Goal: Task Accomplishment & Management: Manage account settings

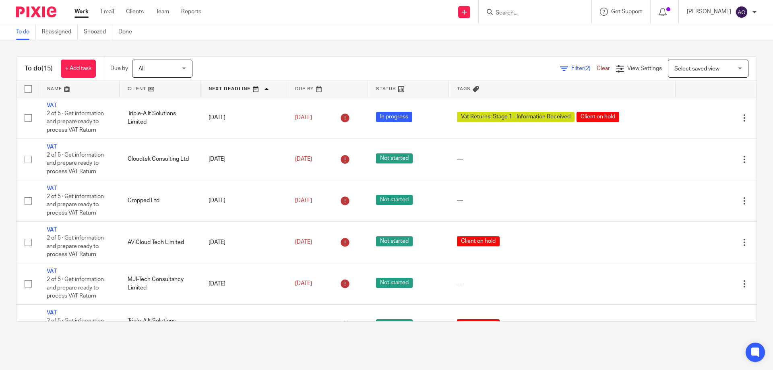
scroll to position [365, 0]
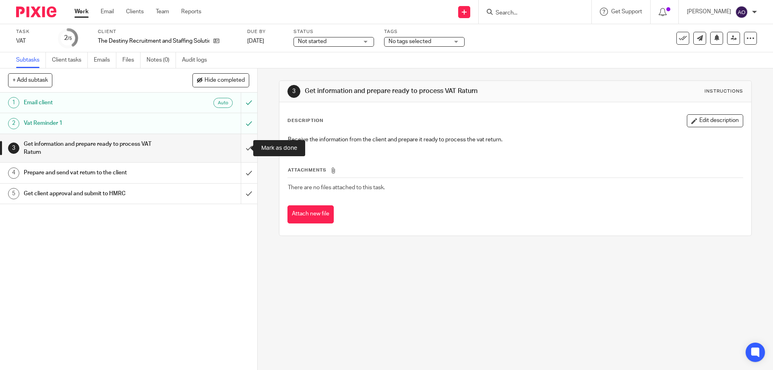
click at [238, 146] on input "submit" at bounding box center [128, 148] width 257 height 29
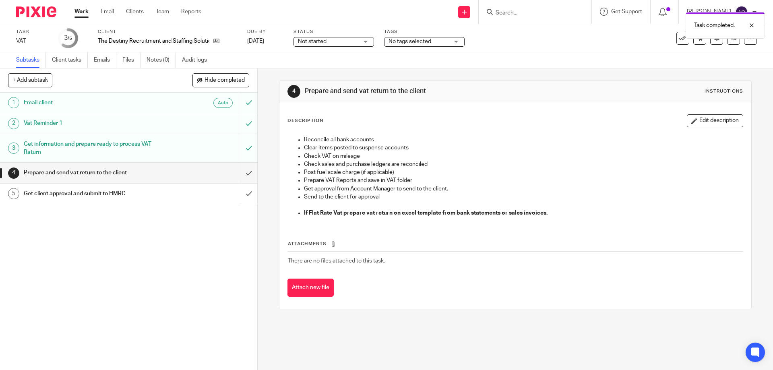
click at [367, 40] on div "Not started Not started" at bounding box center [334, 42] width 81 height 10
click at [347, 70] on li "In progress" at bounding box center [334, 71] width 80 height 17
click at [456, 42] on div "No tags selected" at bounding box center [424, 42] width 81 height 10
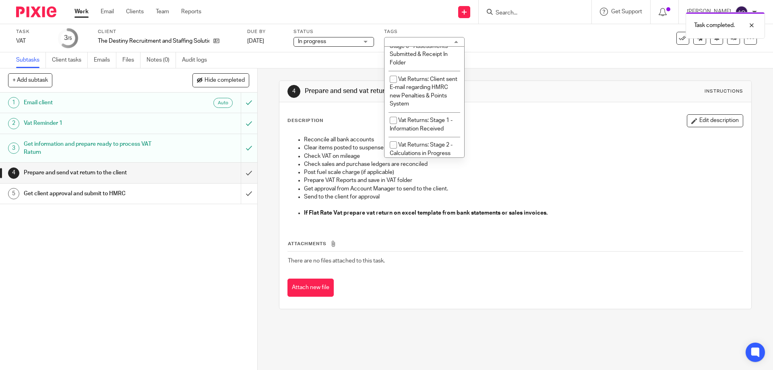
scroll to position [523, 0]
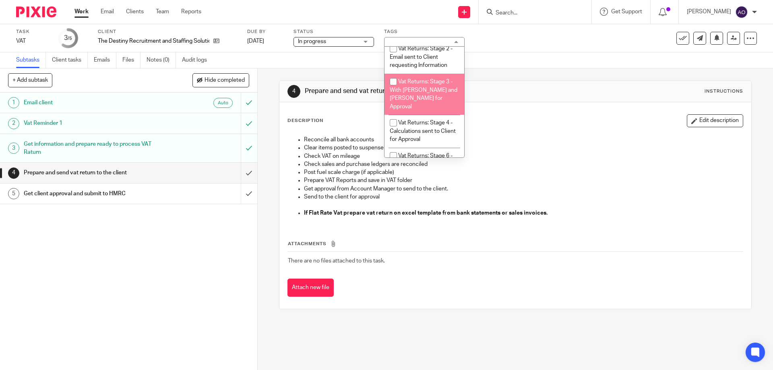
click at [392, 83] on input "checkbox" at bounding box center [393, 81] width 15 height 15
checkbox input "true"
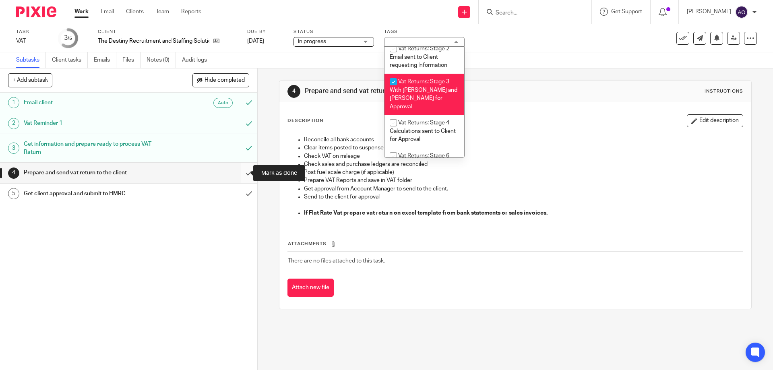
click at [238, 173] on input "submit" at bounding box center [128, 173] width 257 height 20
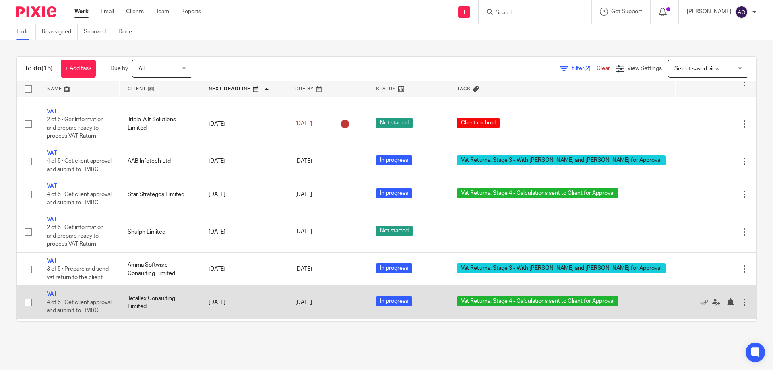
scroll to position [356, 0]
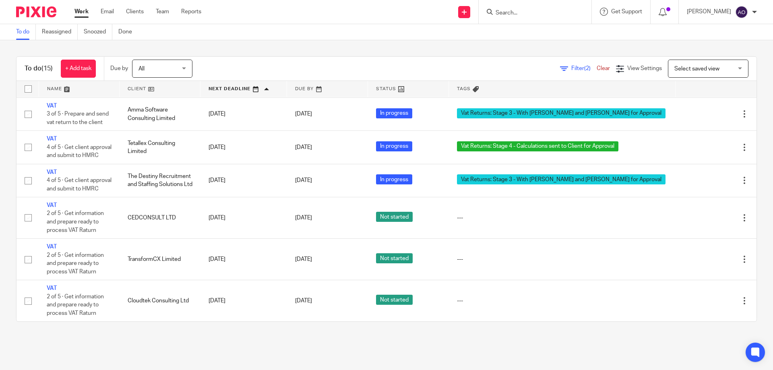
click at [440, 45] on div "To do (15) + Add task Due by All All Today Tomorrow This week Next week This mo…" at bounding box center [386, 189] width 773 height 298
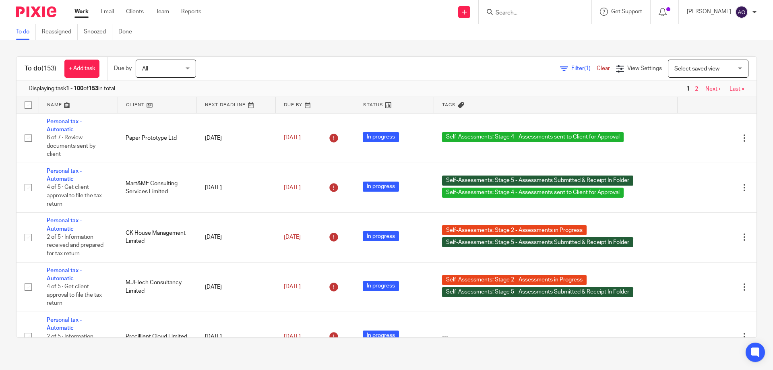
click at [571, 68] on span "Filter (1)" at bounding box center [583, 69] width 25 height 6
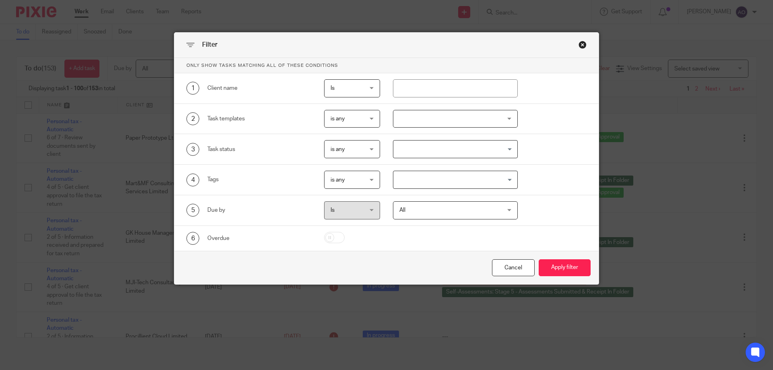
click at [500, 113] on div at bounding box center [455, 119] width 125 height 18
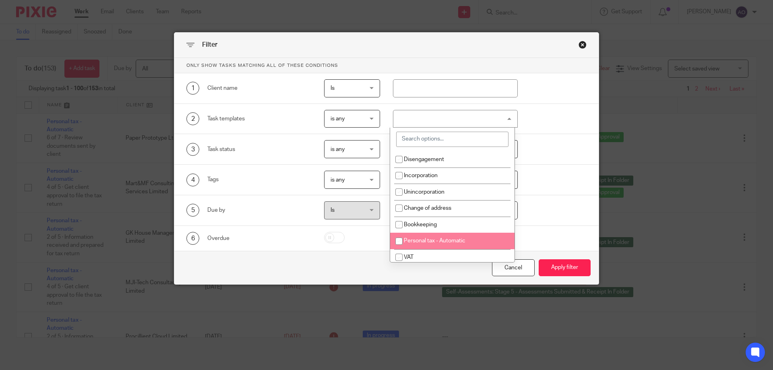
click at [448, 237] on li "Personal tax - Automatic" at bounding box center [452, 241] width 124 height 17
checkbox input "true"
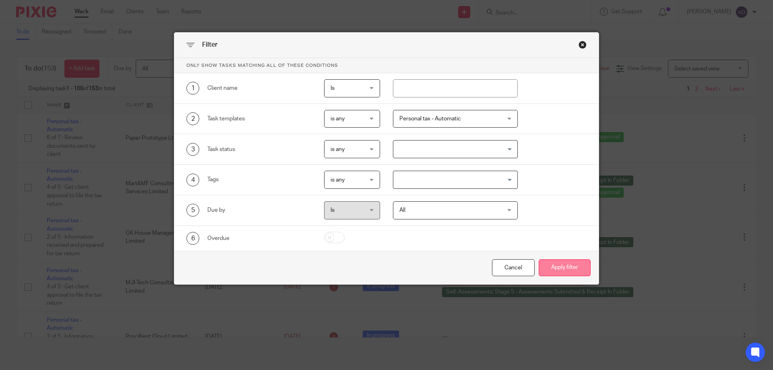
click at [565, 266] on button "Apply filter" at bounding box center [565, 267] width 52 height 17
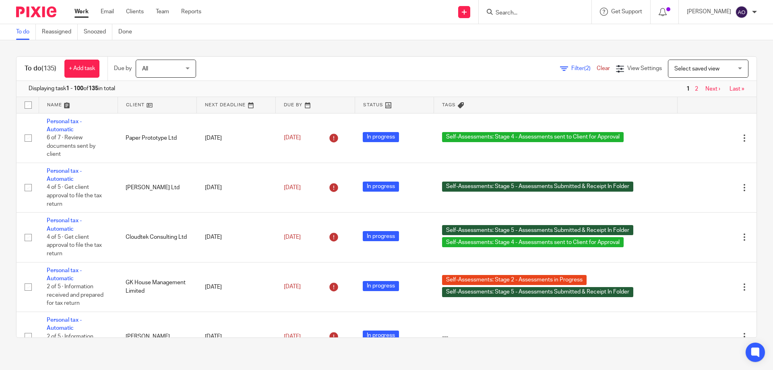
click at [146, 105] on link at bounding box center [157, 105] width 79 height 16
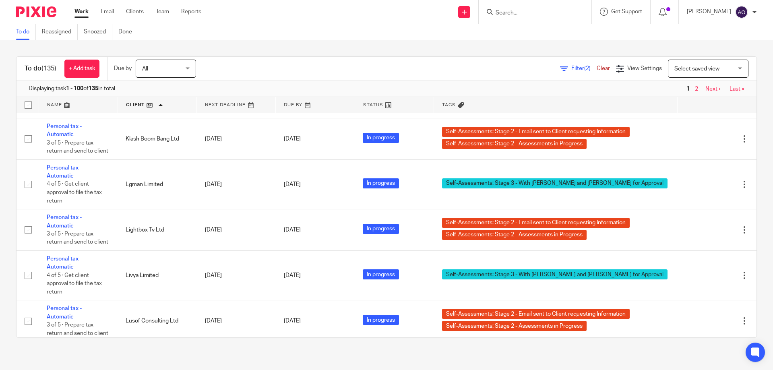
scroll to position [3181, 0]
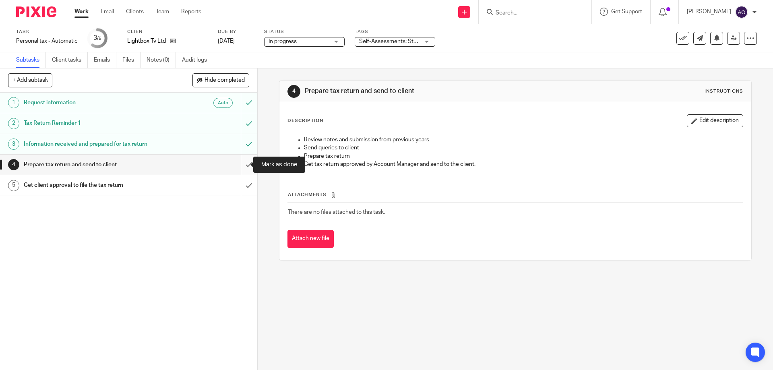
click at [240, 160] on input "submit" at bounding box center [128, 165] width 257 height 20
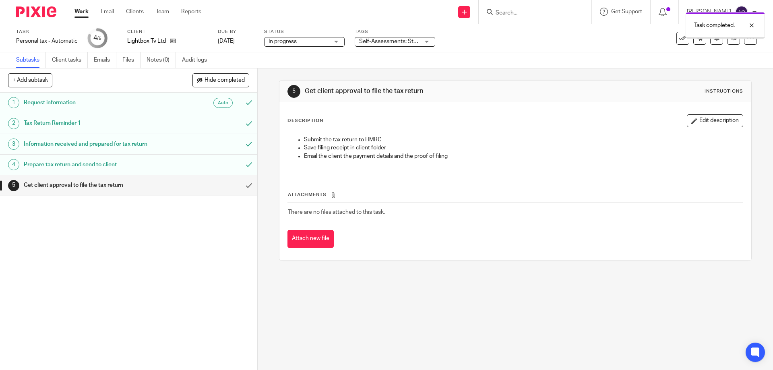
click at [428, 41] on div "Self-Assessments: Stage 2 - Assessments in Progress + 1" at bounding box center [395, 42] width 81 height 10
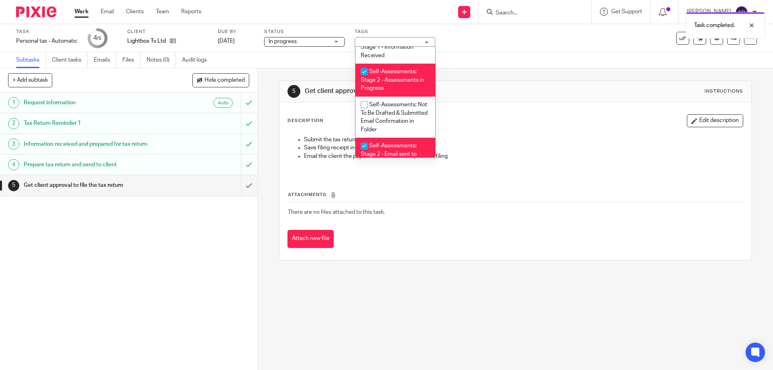
scroll to position [148, 0]
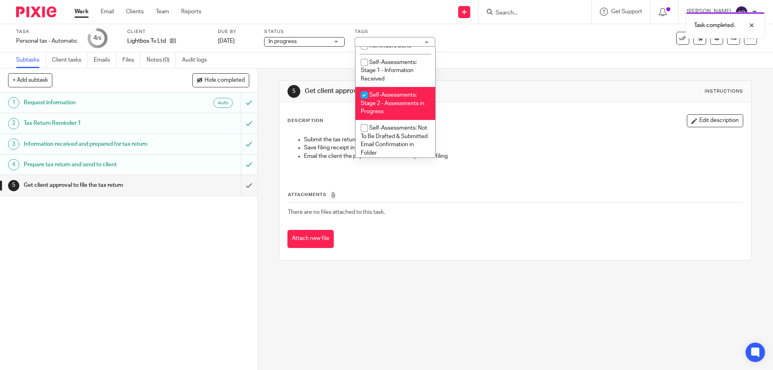
click at [362, 90] on input "checkbox" at bounding box center [364, 94] width 15 height 15
checkbox input "false"
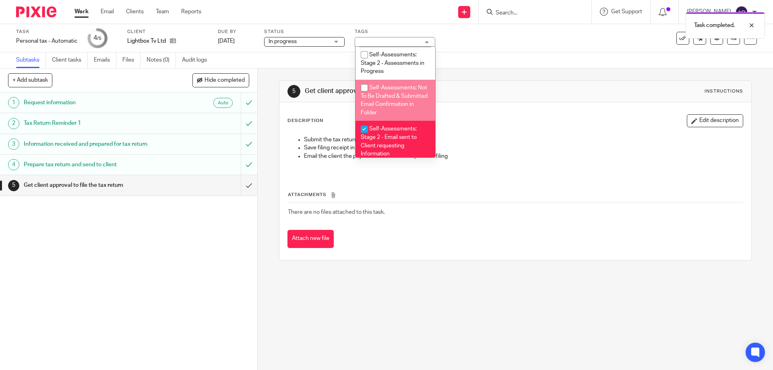
scroll to position [228, 0]
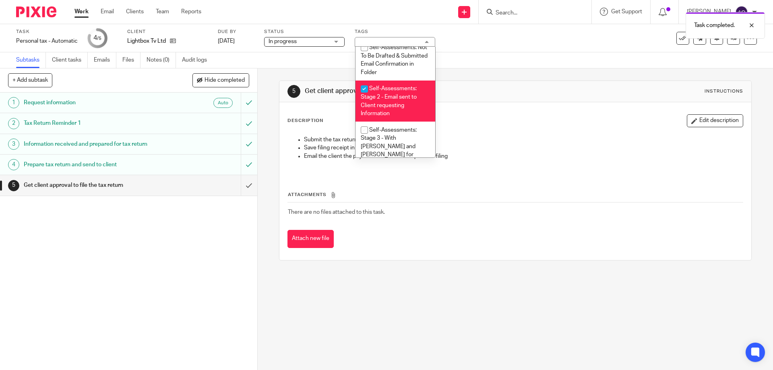
click at [364, 88] on input "checkbox" at bounding box center [364, 88] width 15 height 15
checkbox input "false"
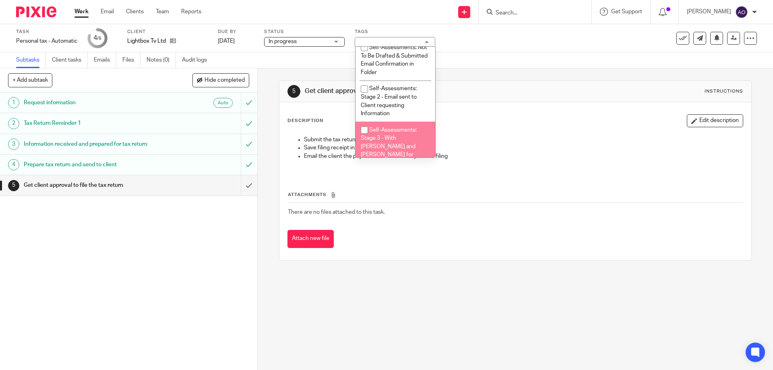
drag, startPoint x: 363, startPoint y: 129, endPoint x: 361, endPoint y: 136, distance: 7.1
click at [363, 129] on input "checkbox" at bounding box center [364, 129] width 15 height 15
checkbox input "true"
drag, startPoint x: 246, startPoint y: 281, endPoint x: 260, endPoint y: 254, distance: 29.9
click at [246, 279] on div "1 Request information Auto 2 Tax Return Reminder 1 3 Information received and p…" at bounding box center [128, 231] width 257 height 277
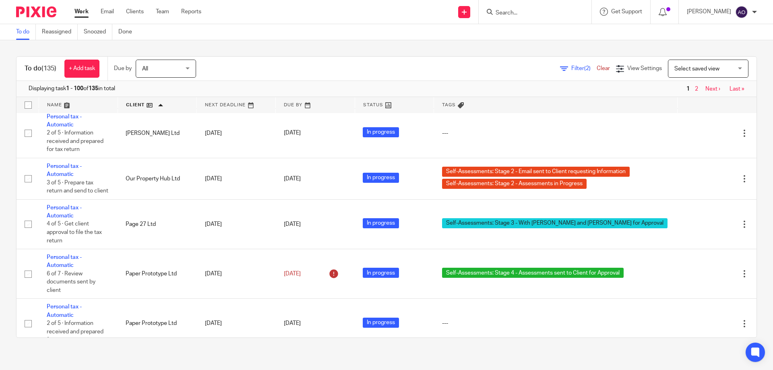
scroll to position [4308, 0]
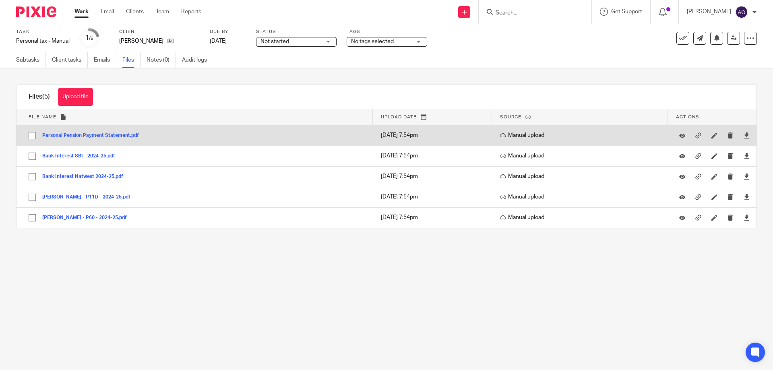
click at [28, 134] on input "checkbox" at bounding box center [32, 135] width 15 height 15
checkbox input "true"
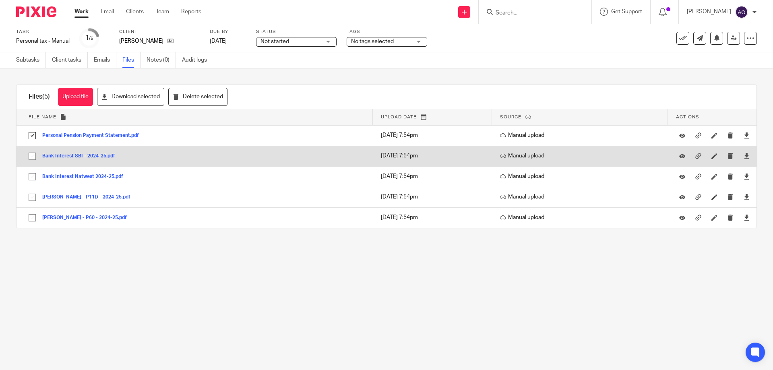
click at [32, 153] on input "checkbox" at bounding box center [32, 156] width 15 height 15
checkbox input "true"
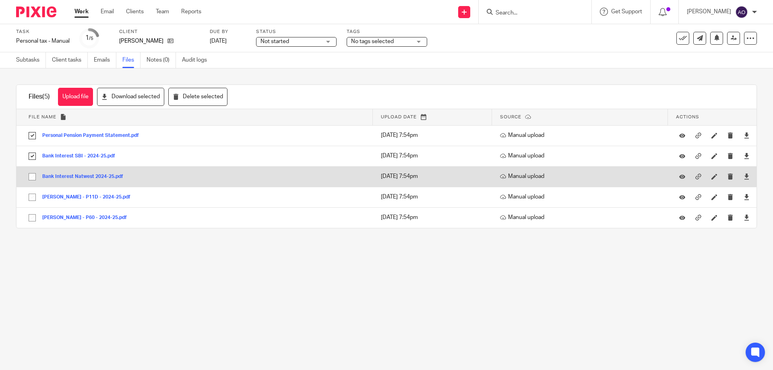
click at [31, 176] on input "checkbox" at bounding box center [32, 176] width 15 height 15
checkbox input "true"
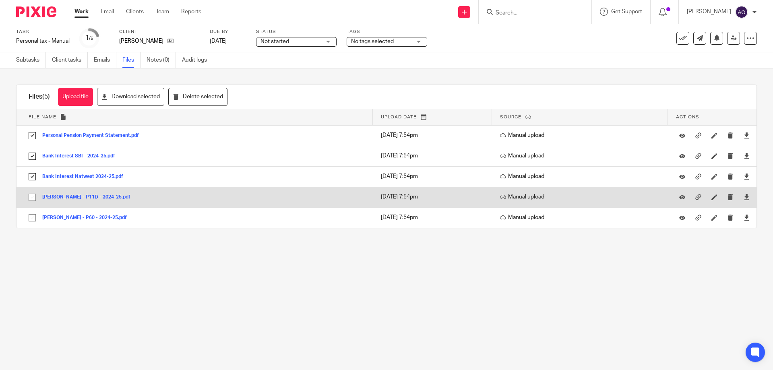
click at [31, 199] on input "checkbox" at bounding box center [32, 197] width 15 height 15
checkbox input "true"
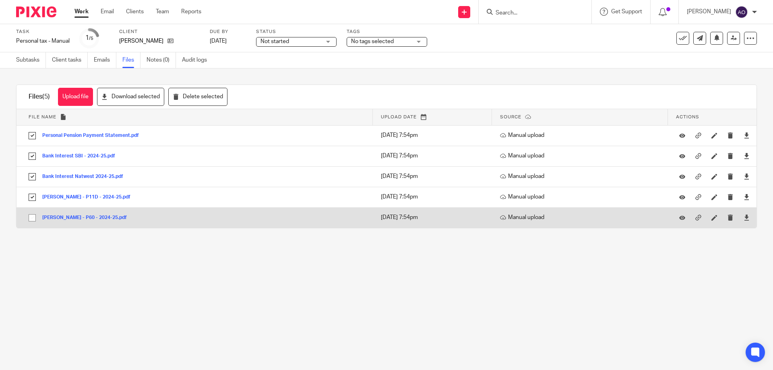
click at [29, 218] on input "checkbox" at bounding box center [32, 217] width 15 height 15
checkbox input "true"
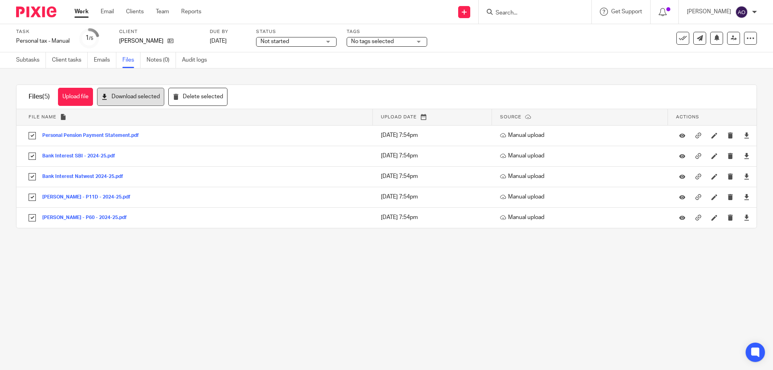
click at [134, 97] on button "Download selected" at bounding box center [130, 97] width 67 height 18
click at [305, 77] on div "Upload file Drag & Drop your files, or click here Files uploading... Files (5) …" at bounding box center [386, 156] width 773 height 176
